Goal: Information Seeking & Learning: Check status

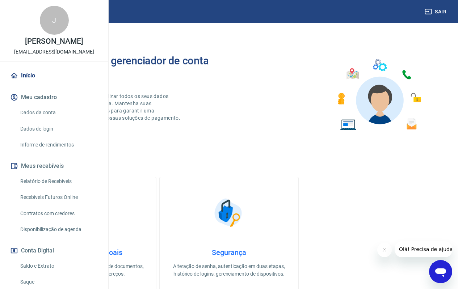
scroll to position [72, 0]
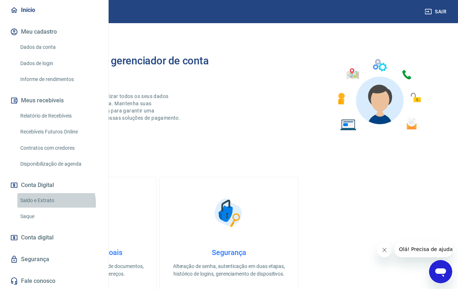
click at [48, 208] on link "Saldo e Extrato" at bounding box center [58, 200] width 82 height 15
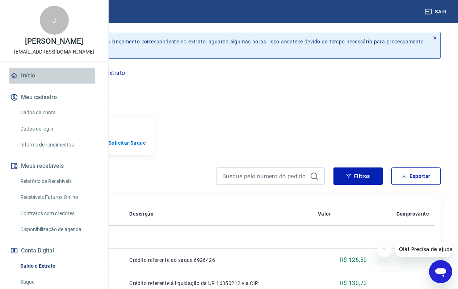
click at [42, 84] on link "Início" at bounding box center [54, 76] width 91 height 16
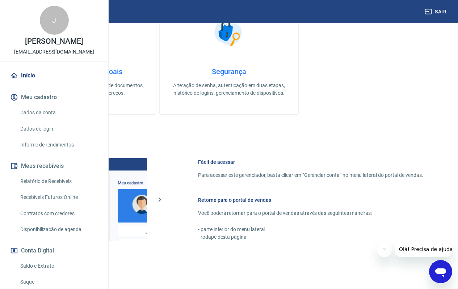
scroll to position [305, 0]
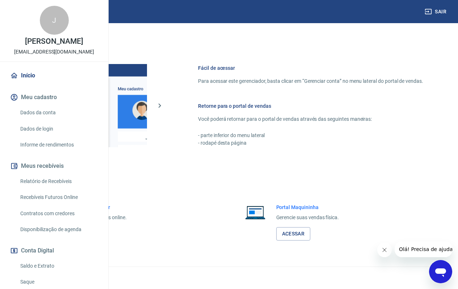
click at [97, 237] on link "Acessar" at bounding box center [79, 233] width 34 height 13
